Goal: Information Seeking & Learning: Learn about a topic

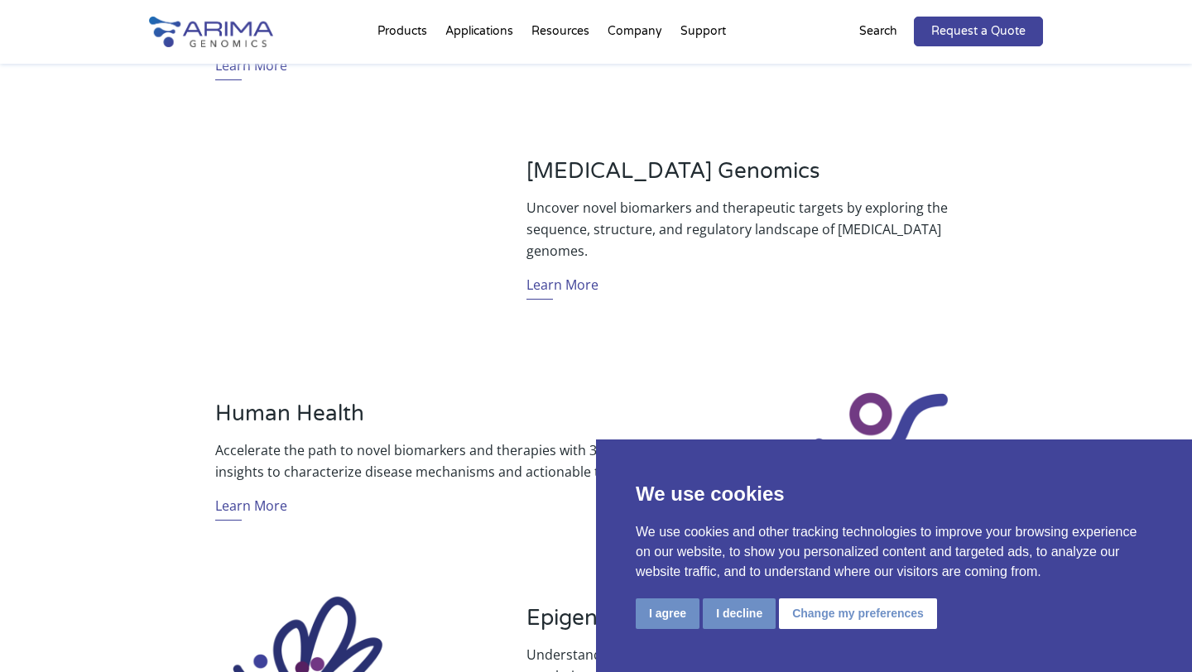
scroll to position [797, 0]
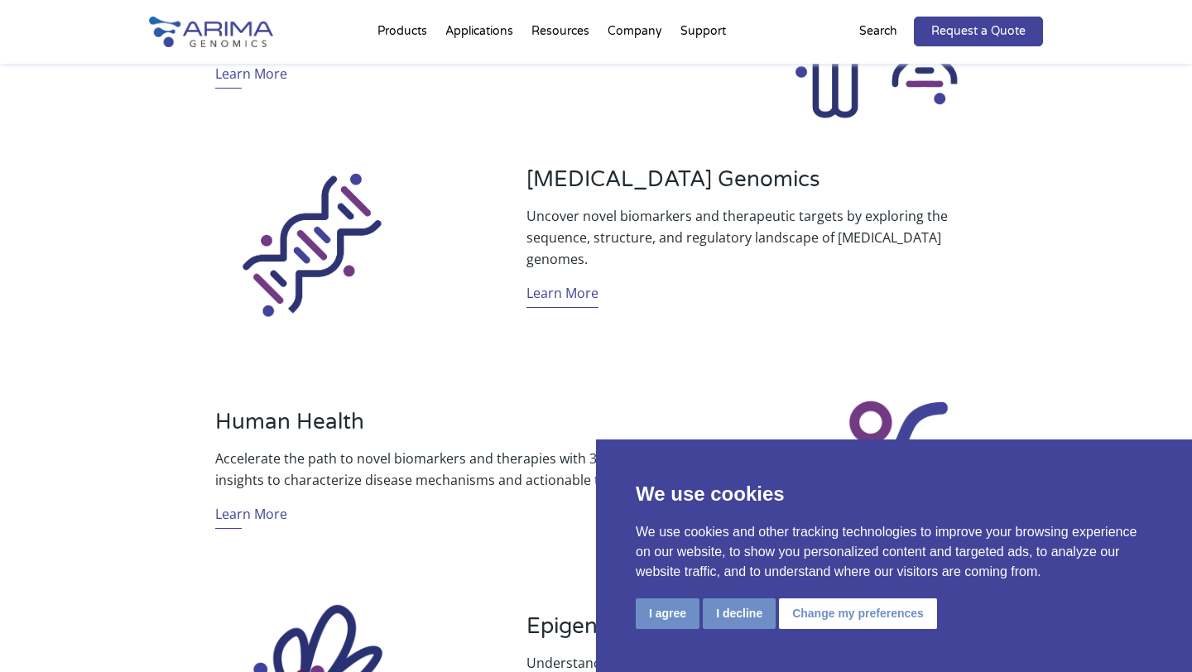
click at [537, 285] on link "Learn More" at bounding box center [563, 295] width 72 height 26
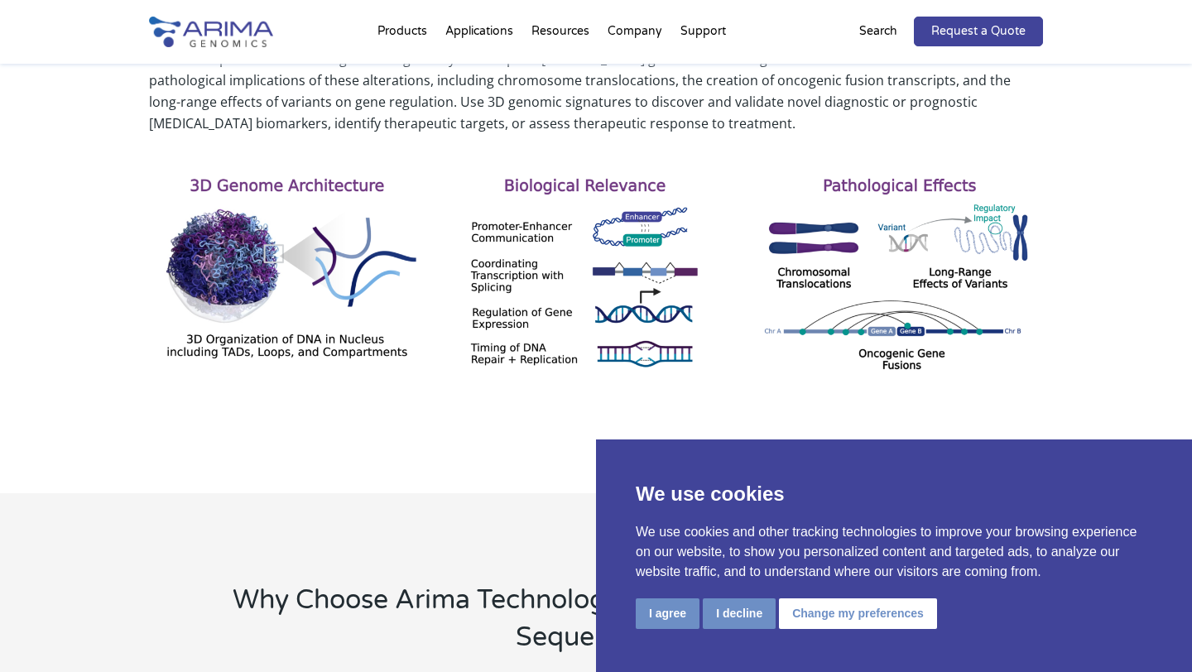
scroll to position [666, 0]
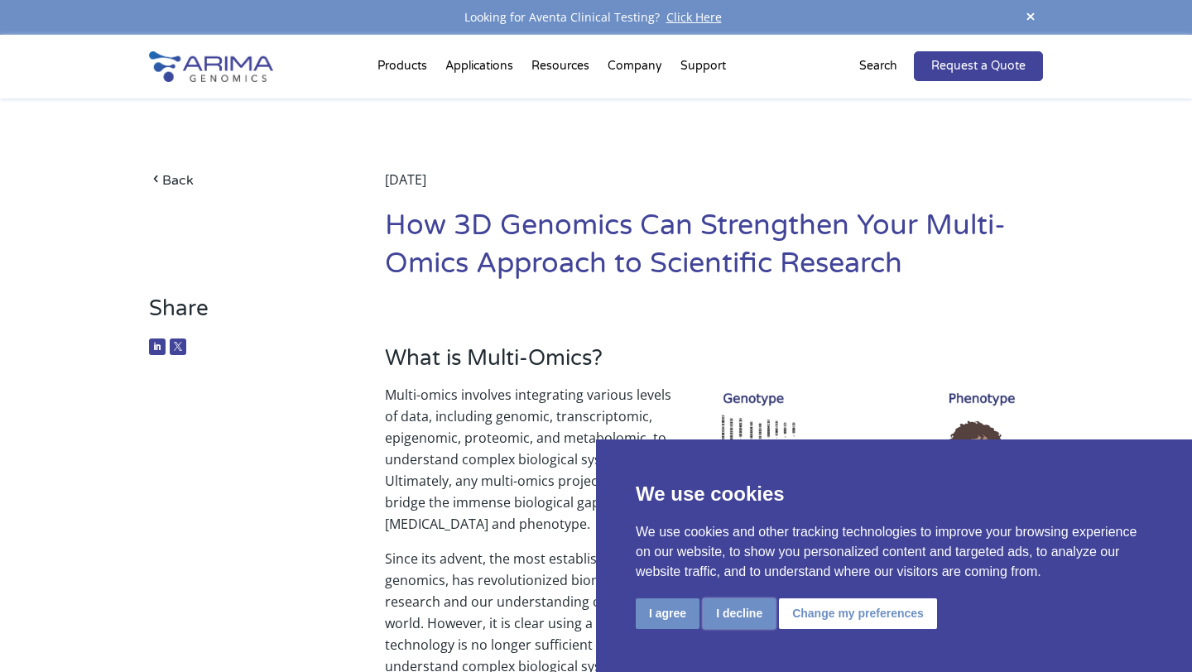
click at [773, 614] on button "I decline" at bounding box center [739, 614] width 73 height 31
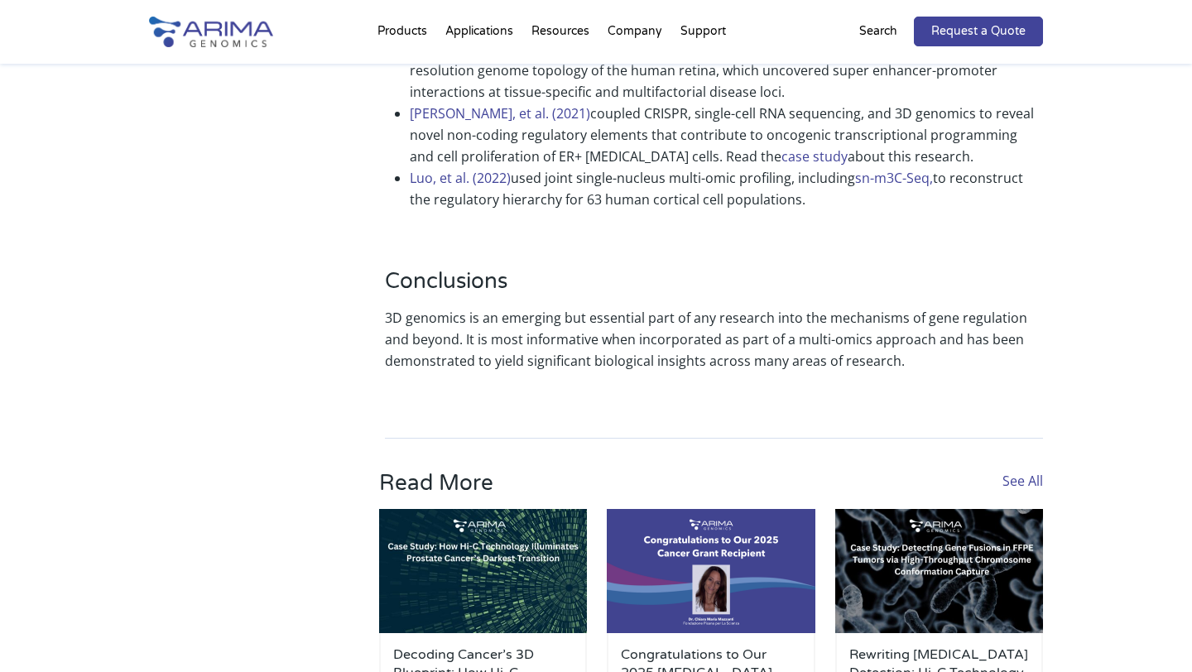
scroll to position [4214, 0]
